Goal: Find specific page/section: Find specific page/section

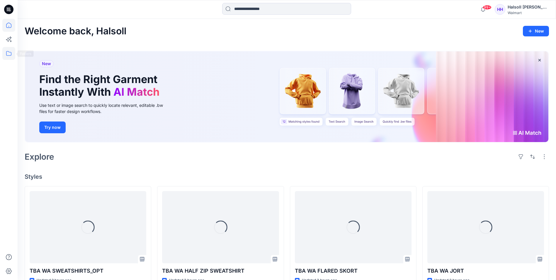
click at [15, 57] on icon at bounding box center [8, 53] width 13 height 13
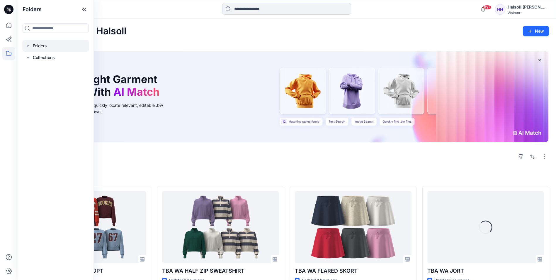
click at [61, 47] on div at bounding box center [55, 46] width 67 height 12
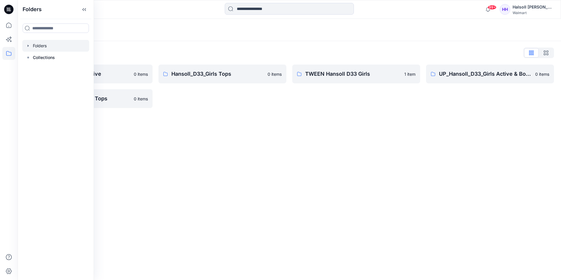
drag, startPoint x: 218, startPoint y: 200, endPoint x: 214, endPoint y: 184, distance: 15.7
click at [218, 193] on div "Folders Folders List Hansoll_D33_Girls Active 0 items UP_Hansoll_D33_Girls Tops…" at bounding box center [289, 149] width 543 height 261
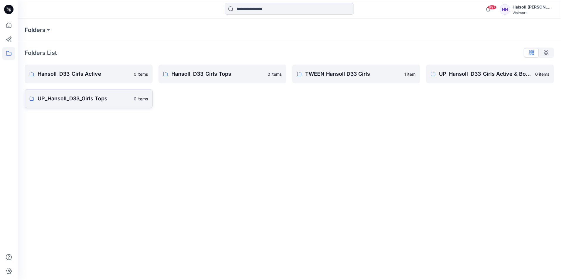
click at [99, 101] on p "UP_Hansoll_D33_Girls Tops" at bounding box center [84, 98] width 93 height 8
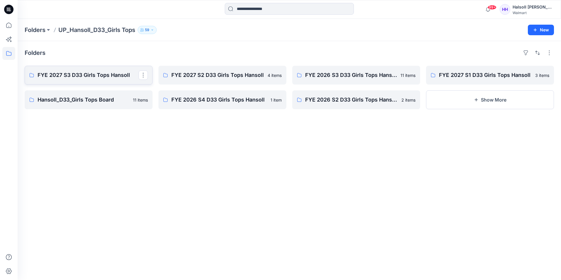
click at [96, 75] on p "FYE 2027 S3 D33 Girls Tops Hansoll" at bounding box center [88, 75] width 101 height 8
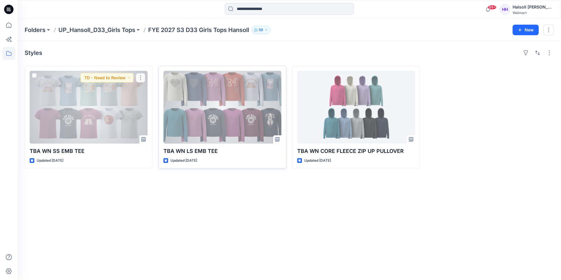
click at [214, 125] on div at bounding box center [222, 107] width 118 height 73
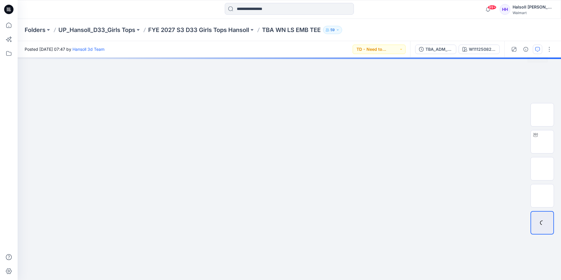
click at [533, 48] on button "button" at bounding box center [536, 49] width 9 height 9
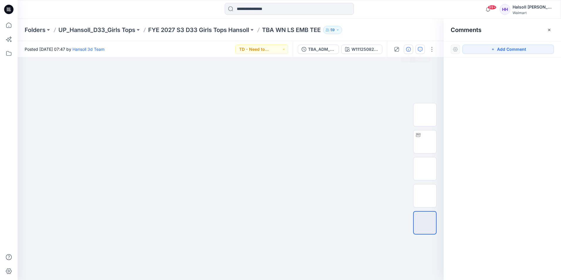
click at [412, 48] on button "button" at bounding box center [407, 49] width 9 height 9
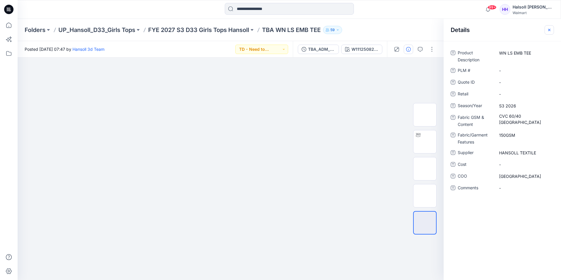
click at [550, 31] on icon "button" at bounding box center [549, 30] width 5 height 5
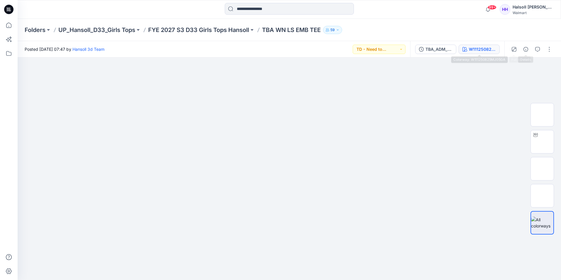
click at [466, 52] on button "W111250825MJ05GA" at bounding box center [478, 49] width 41 height 9
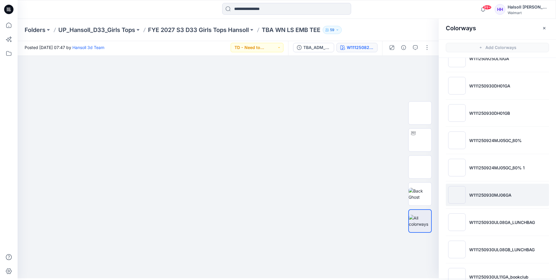
scroll to position [717, 0]
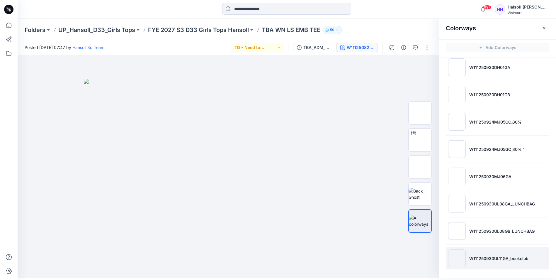
click at [497, 253] on li "W111250930UL11GA_bookclub" at bounding box center [497, 258] width 103 height 22
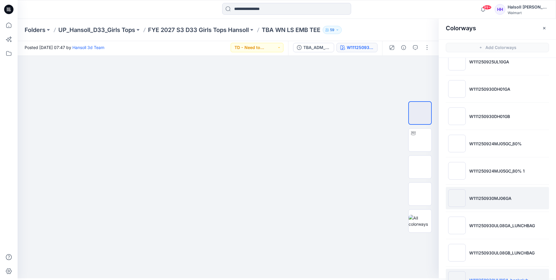
scroll to position [658, 0]
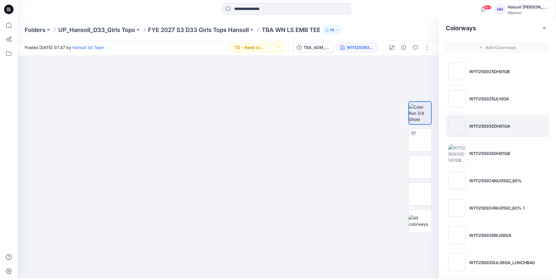
click at [501, 133] on li "W111250930DH01GA" at bounding box center [497, 126] width 103 height 22
click at [501, 145] on li "W111250930DH01GB" at bounding box center [497, 153] width 103 height 22
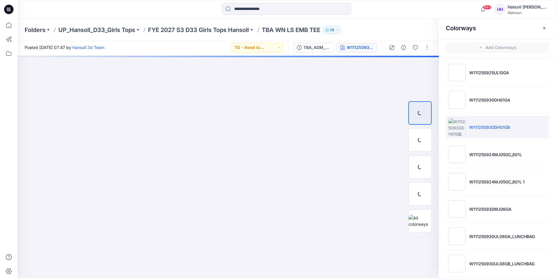
scroll to position [717, 0]
